Goal: Task Accomplishment & Management: Manage account settings

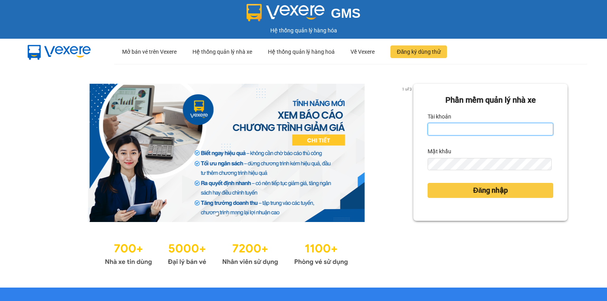
click at [447, 129] on input "Tài khoản" at bounding box center [491, 129] width 126 height 13
type input "baoquyen.lienhung"
click at [460, 157] on div "Mật khẩu" at bounding box center [491, 151] width 126 height 13
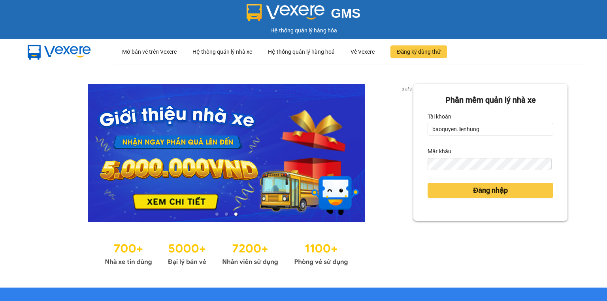
click at [544, 111] on div "Tài khoản" at bounding box center [491, 116] width 126 height 13
click at [428, 183] on button "Đăng nhập" at bounding box center [491, 190] width 126 height 15
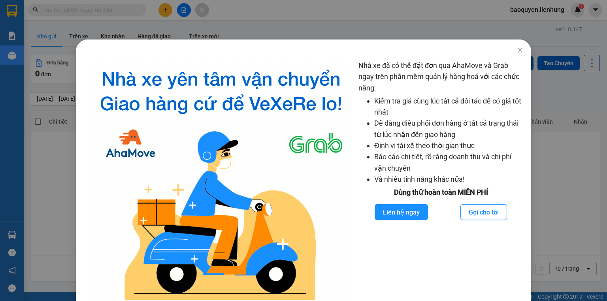
scroll to position [33, 0]
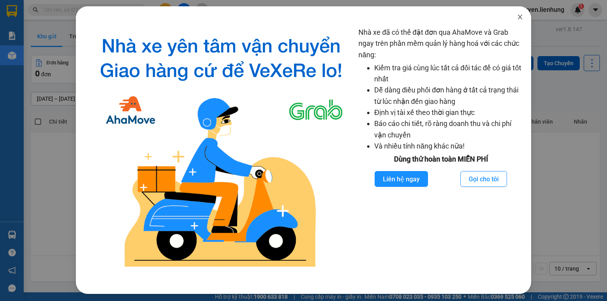
click at [517, 16] on icon "close" at bounding box center [520, 17] width 6 height 6
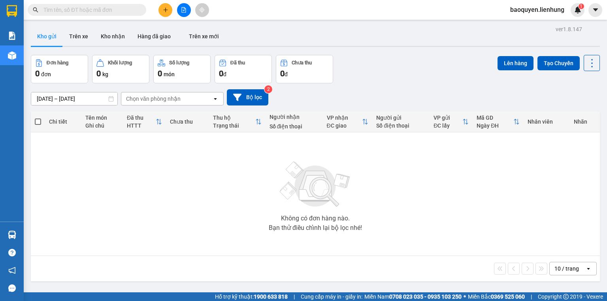
scroll to position [0, 0]
